Goal: Information Seeking & Learning: Stay updated

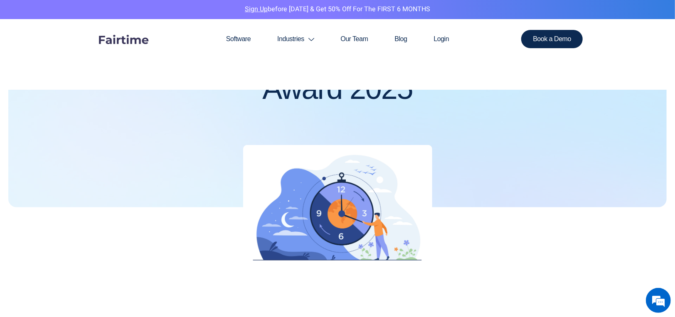
scroll to position [291, 0]
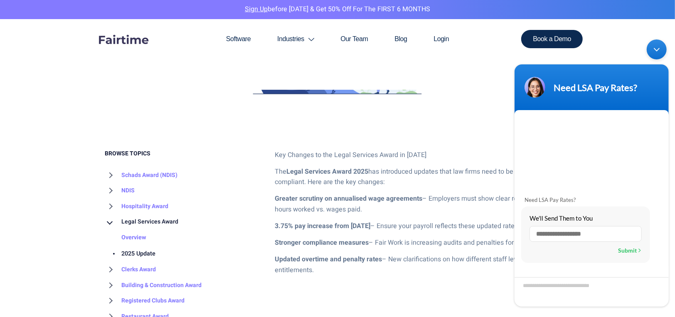
click at [344, 229] on strong "3.75% pay increase from [DATE]" at bounding box center [323, 226] width 96 height 10
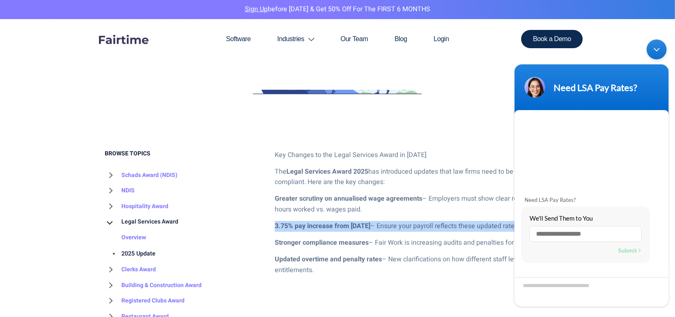
click at [344, 229] on strong "3.75% pay increase from [DATE]" at bounding box center [323, 226] width 96 height 10
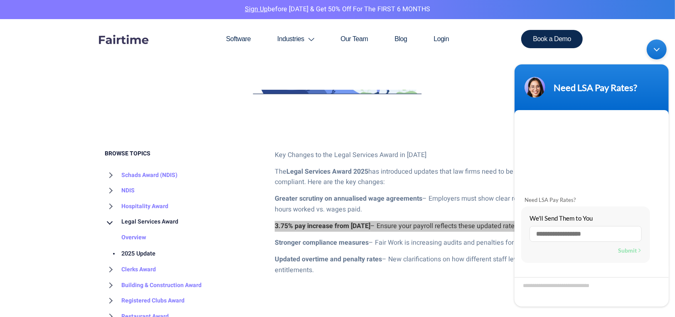
click at [652, 50] on div "Minimize live chat window" at bounding box center [656, 49] width 20 height 20
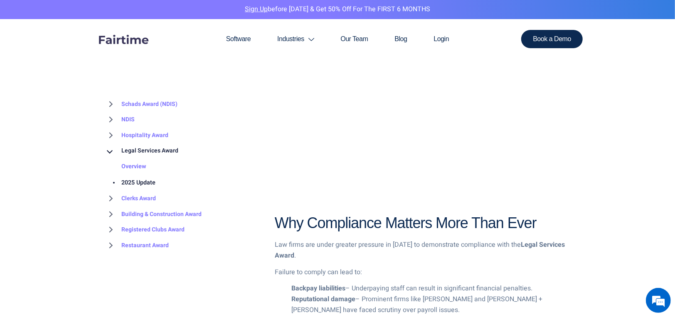
scroll to position [706, 0]
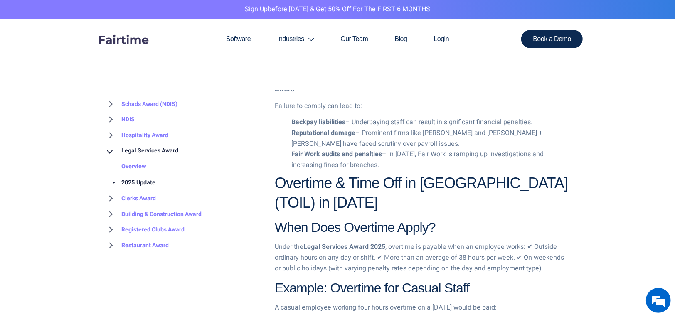
click at [129, 179] on link "2025 Update" at bounding box center [130, 183] width 51 height 16
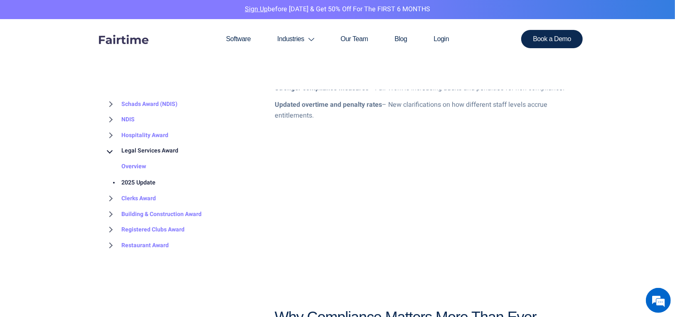
scroll to position [499, 0]
